Goal: Check status: Check status

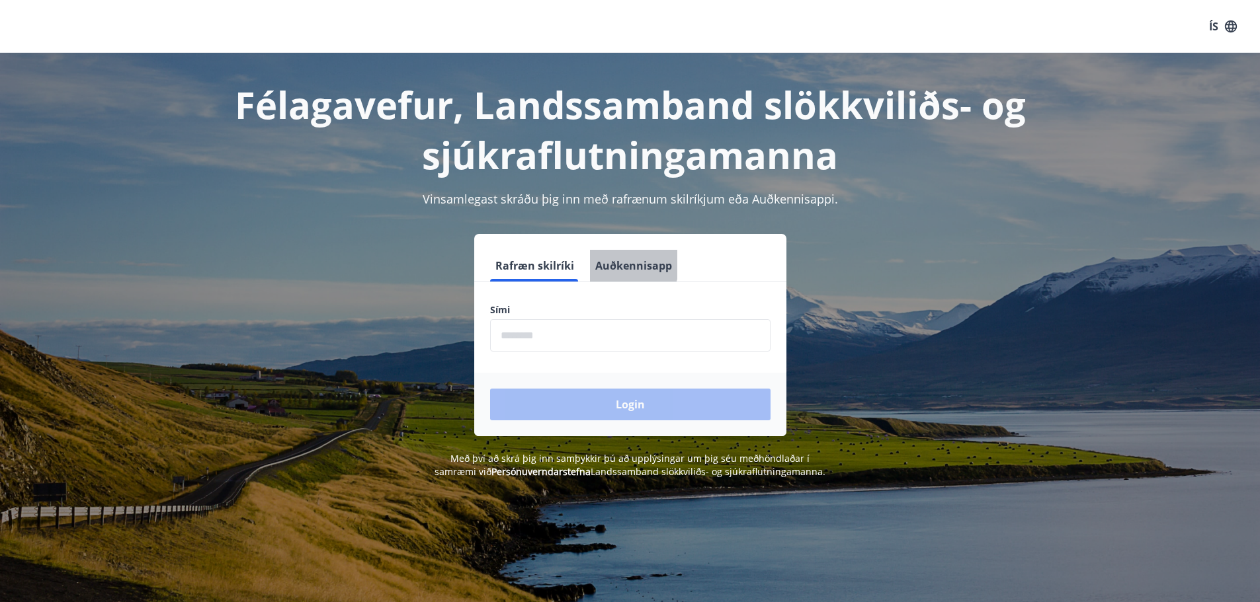
click at [619, 262] on button "Auðkennisapp" at bounding box center [633, 266] width 87 height 32
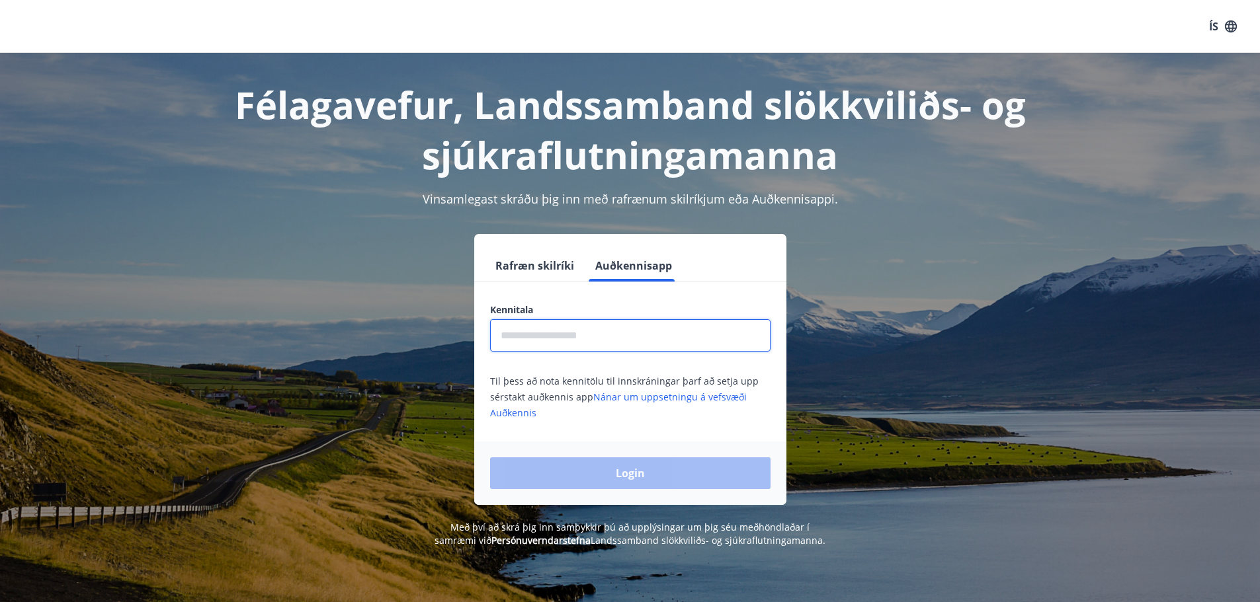
click at [565, 325] on input "text" at bounding box center [630, 335] width 280 height 32
type input "**********"
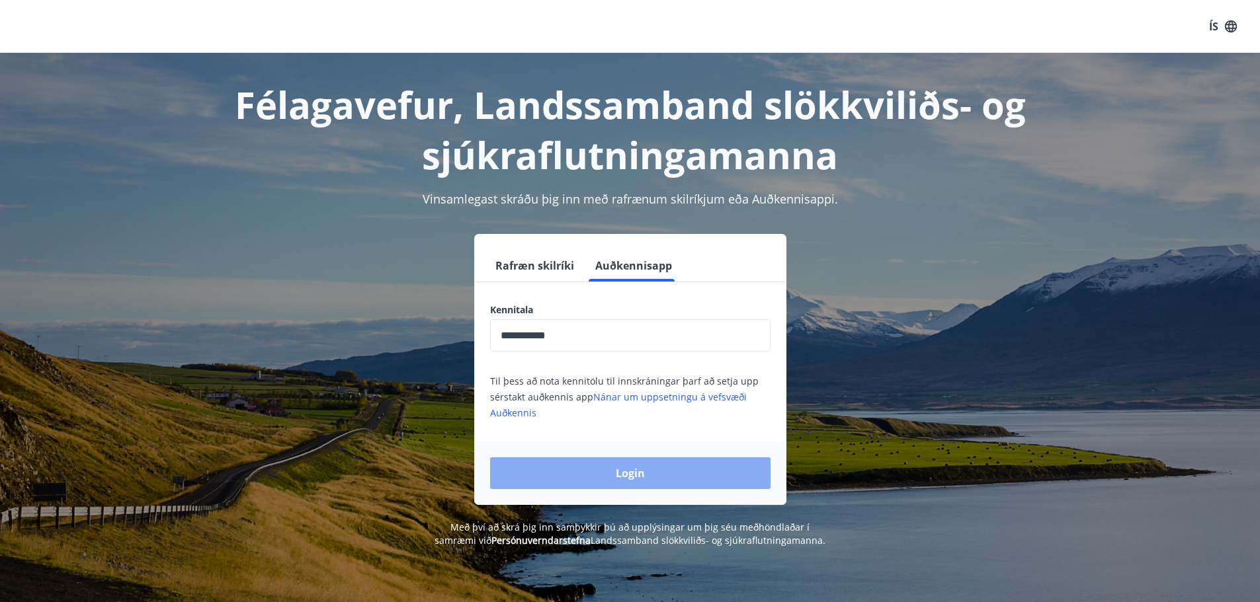
click at [620, 485] on button "Login" at bounding box center [630, 474] width 280 height 32
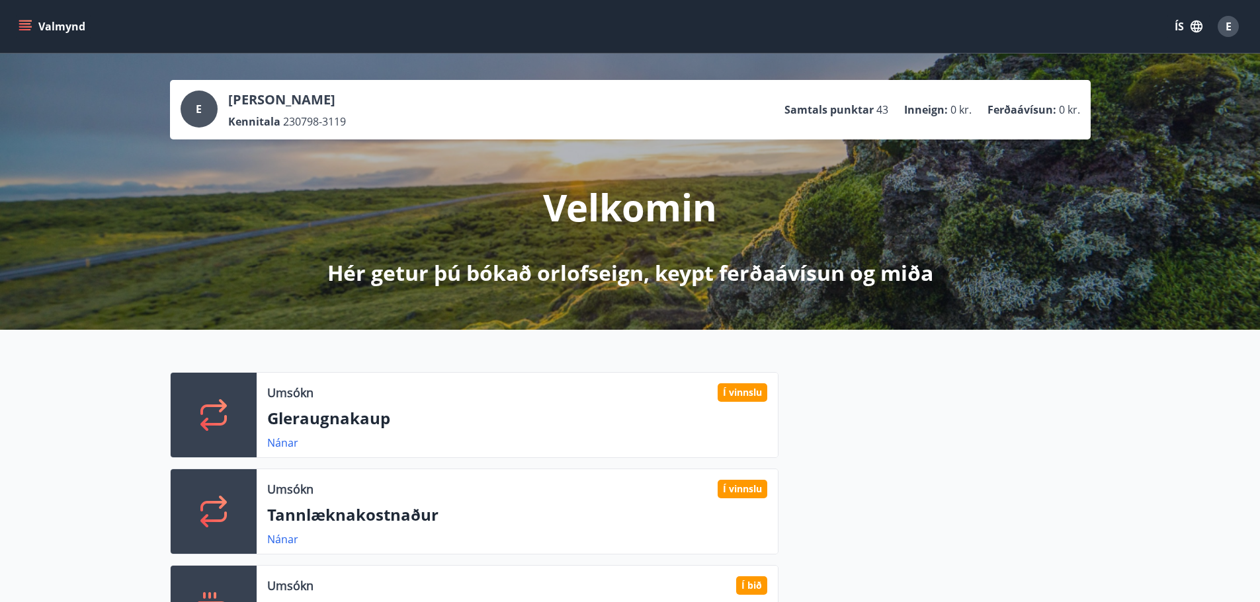
click at [30, 28] on icon "menu" at bounding box center [25, 26] width 13 height 13
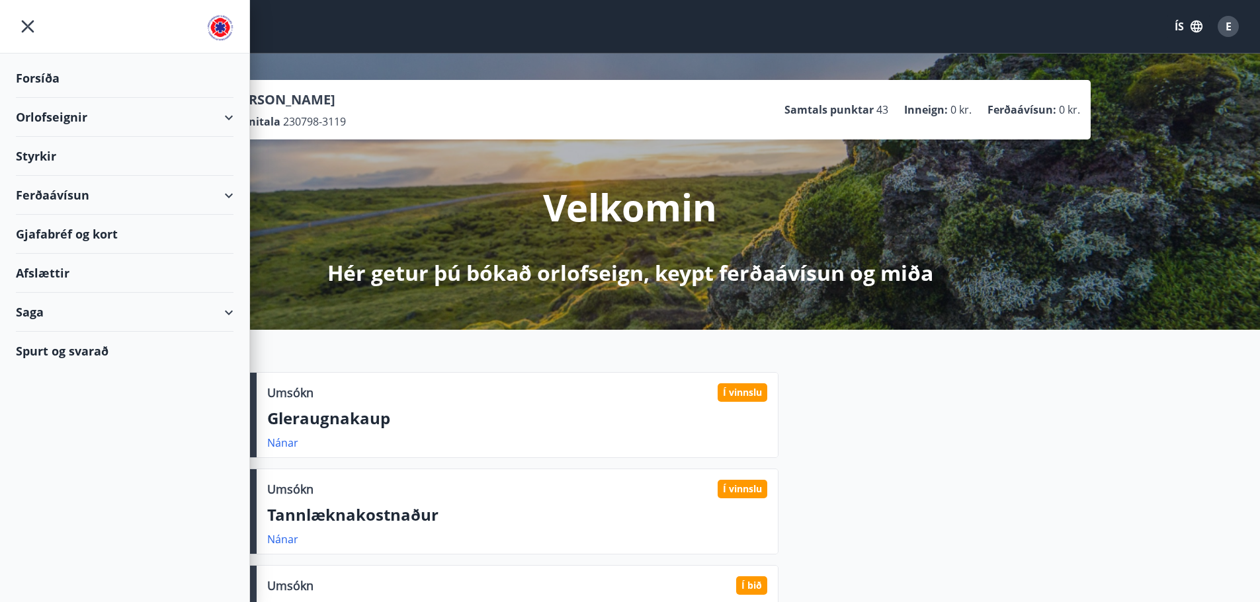
click at [224, 302] on div "Saga" at bounding box center [125, 312] width 218 height 39
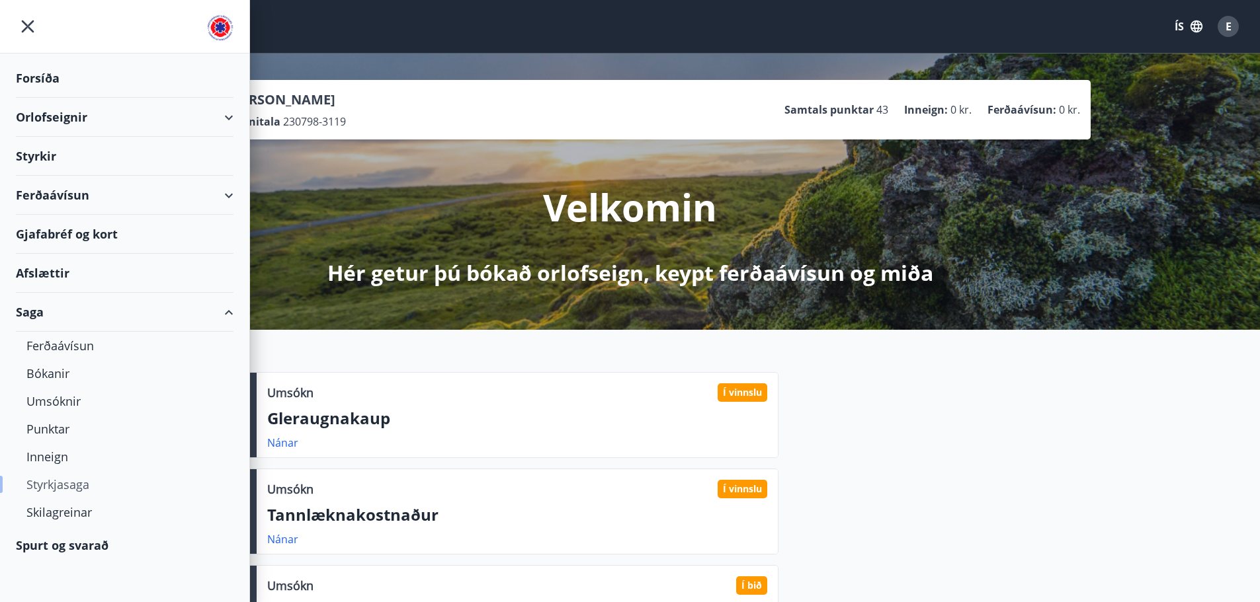
click at [43, 486] on div "Styrkjasaga" at bounding box center [124, 485] width 196 height 28
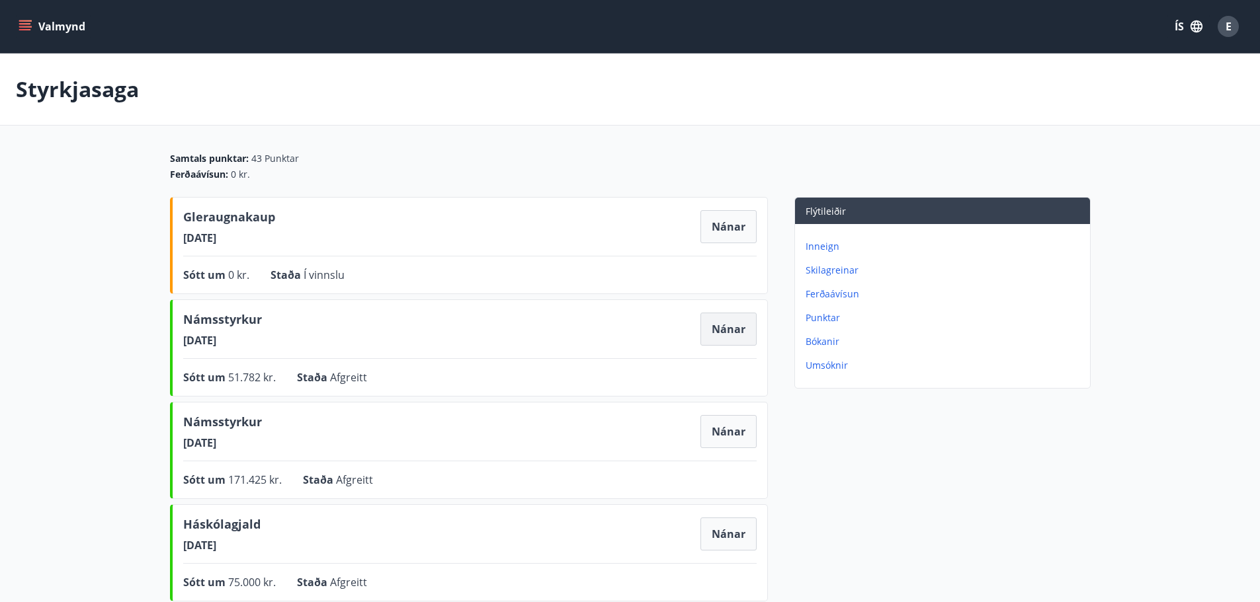
click at [737, 337] on button "Nánar" at bounding box center [728, 329] width 56 height 33
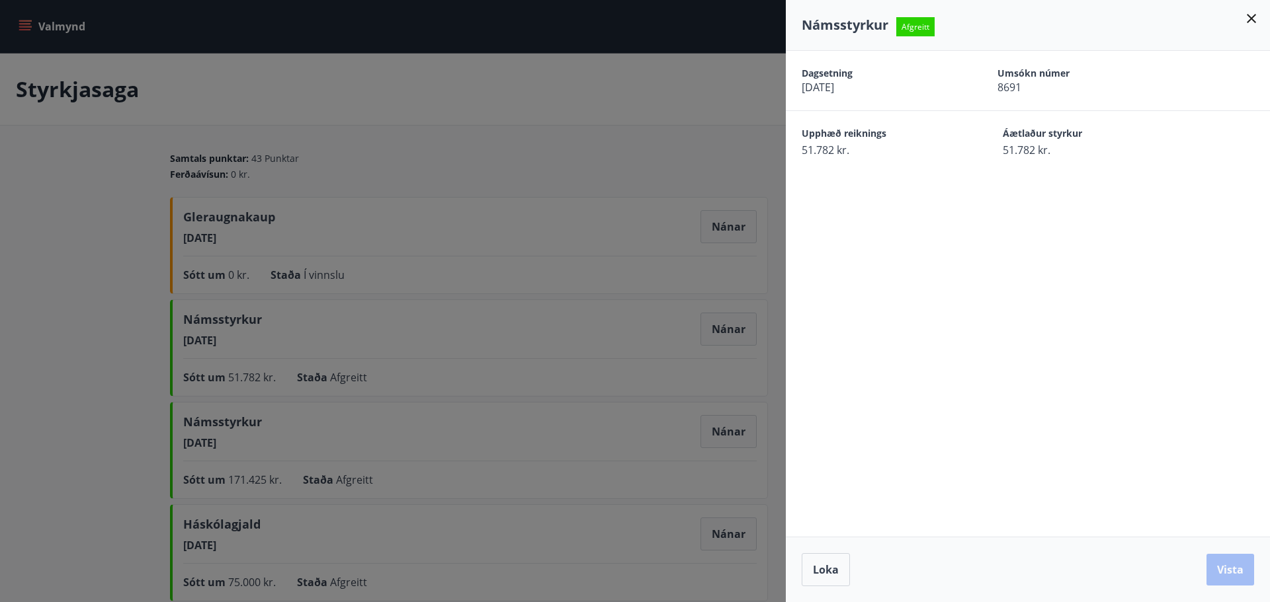
click at [1256, 32] on div "Námsstyrkur Afgreitt" at bounding box center [1028, 25] width 484 height 51
click at [1245, 24] on icon at bounding box center [1251, 19] width 16 height 16
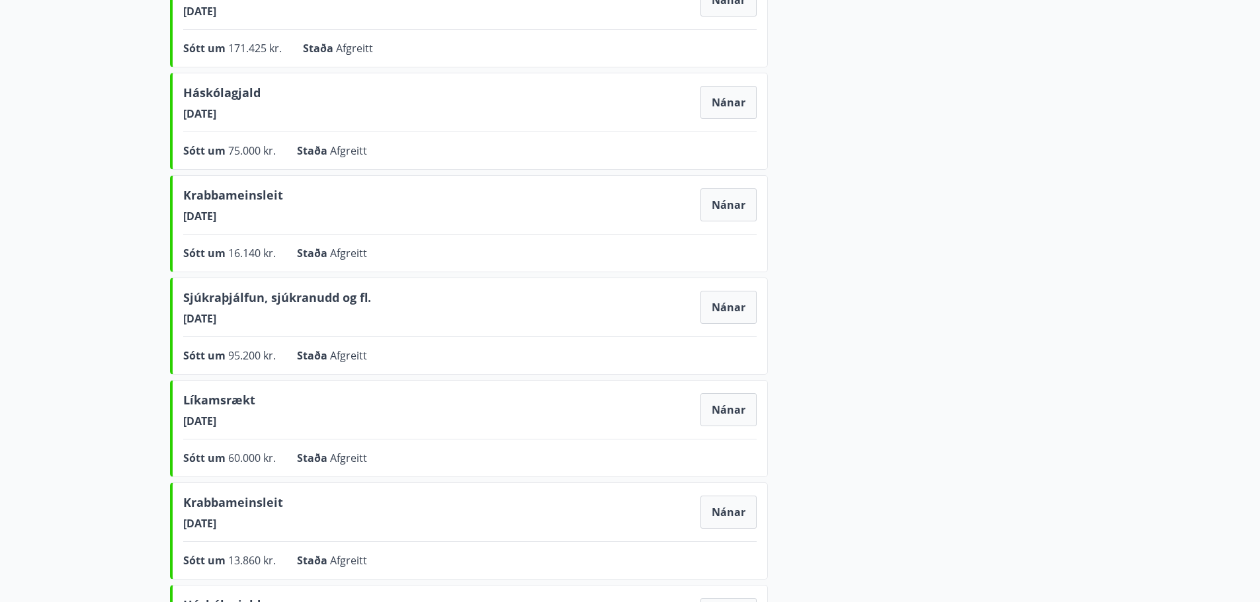
scroll to position [463, 0]
